Goal: Information Seeking & Learning: Learn about a topic

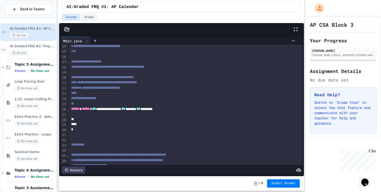
scroll to position [159, 0]
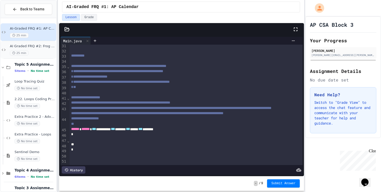
click at [41, 45] on span "AI Graded FRQ #2: Frog Simulation" at bounding box center [32, 46] width 45 height 4
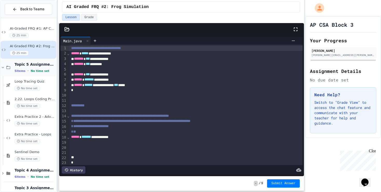
click at [38, 66] on span "Topic 5 Assignments" at bounding box center [35, 64] width 41 height 5
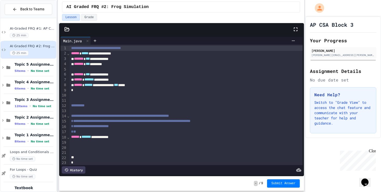
click at [38, 66] on span "Topic 5 Assignments" at bounding box center [35, 64] width 41 height 5
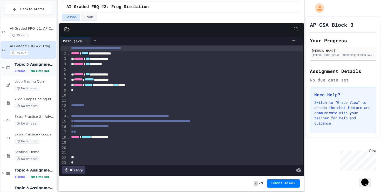
click at [35, 61] on div "Topic 5 Assignments 5 items • No time set" at bounding box center [29, 68] width 56 height 18
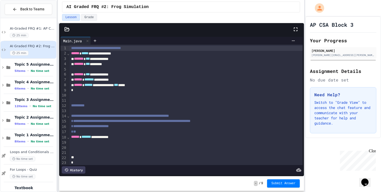
click at [35, 61] on div "Topic 5 Assignments 5 items • No time set" at bounding box center [29, 68] width 56 height 18
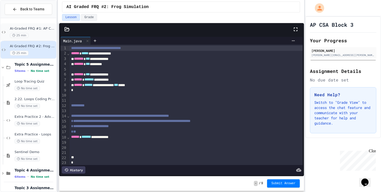
click at [40, 29] on span "AI-Graded FRQ #1: AP Calendar" at bounding box center [32, 28] width 45 height 4
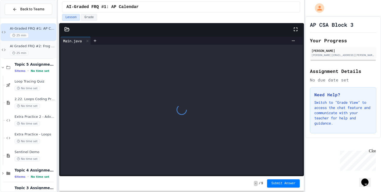
click at [39, 52] on div "25 min" at bounding box center [32, 53] width 45 height 5
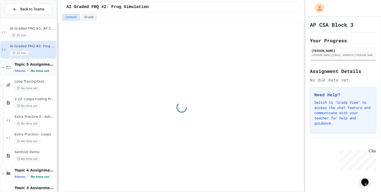
click at [3, 68] on icon at bounding box center [3, 67] width 5 height 5
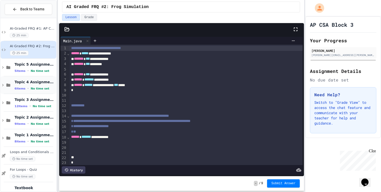
click at [21, 81] on span "Topic 4 Assignments" at bounding box center [35, 82] width 41 height 5
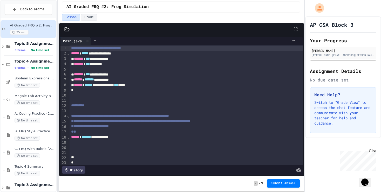
scroll to position [23, 0]
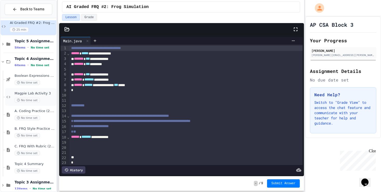
click at [50, 94] on span "Magpie Lab Activity 3" at bounding box center [35, 93] width 41 height 4
